Goal: Task Accomplishment & Management: Manage account settings

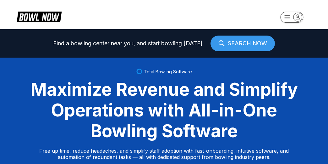
click at [293, 21] on rect "button" at bounding box center [291, 17] width 23 height 11
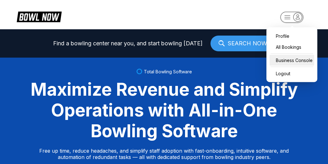
click at [288, 61] on div "Business Console" at bounding box center [292, 60] width 45 height 11
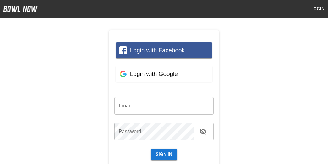
click at [149, 112] on input "email" at bounding box center [163, 106] width 99 height 18
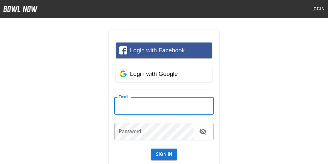
type input "**********"
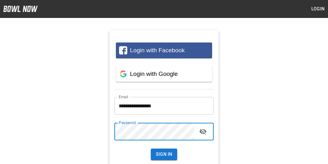
click at [151, 148] on button "Sign In" at bounding box center [164, 154] width 27 height 12
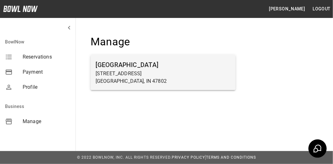
click at [138, 68] on h6 "[GEOGRAPHIC_DATA]" at bounding box center [163, 65] width 135 height 10
click at [114, 76] on p "600 E Springhill Dr" at bounding box center [163, 74] width 135 height 8
click at [123, 65] on h6 "[GEOGRAPHIC_DATA]" at bounding box center [163, 65] width 135 height 10
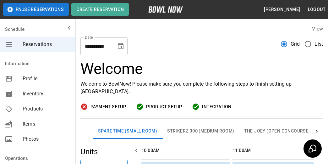
scroll to position [0, 364]
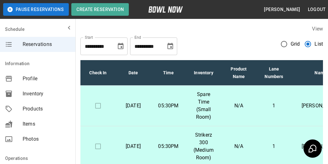
click at [65, 26] on icon "mailbox folders" at bounding box center [69, 28] width 8 height 8
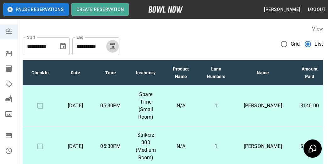
click at [113, 44] on icon "Choose date, selected date is Nov 10, 2025" at bounding box center [113, 46] width 6 height 6
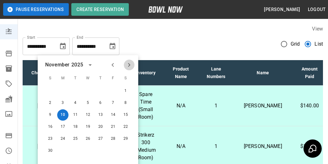
click at [130, 65] on icon "Next month" at bounding box center [129, 65] width 8 height 8
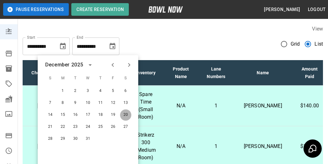
click at [123, 116] on button "20" at bounding box center [125, 114] width 11 height 11
type input "**********"
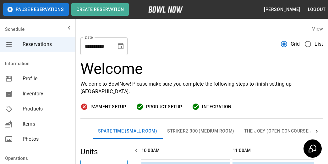
scroll to position [0, 364]
click at [65, 30] on icon "mailbox folders" at bounding box center [69, 28] width 8 height 8
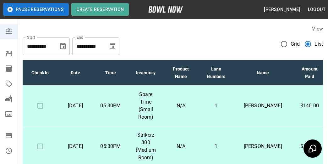
click at [112, 48] on icon "Choose date, selected date is Nov 10, 2025" at bounding box center [113, 46] width 8 height 8
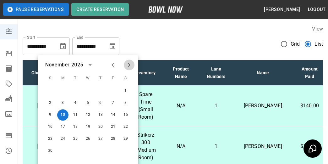
click at [125, 65] on icon "Next month" at bounding box center [129, 65] width 8 height 8
click at [126, 114] on button "20" at bounding box center [125, 114] width 11 height 11
type input "**********"
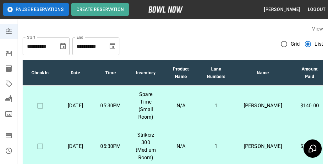
click at [320, 28] on label "View" at bounding box center [317, 29] width 11 height 6
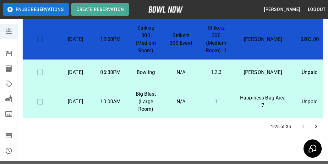
scroll to position [184, 0]
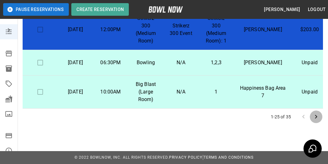
click at [315, 118] on icon "Go to next page" at bounding box center [316, 117] width 8 height 8
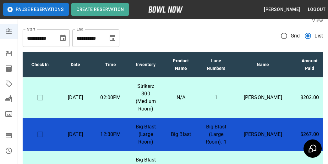
scroll to position [0, 0]
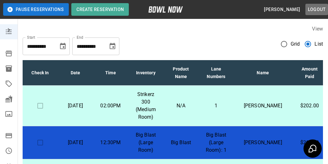
click at [315, 9] on button "Logout" at bounding box center [316, 10] width 23 height 12
